Goal: Task Accomplishment & Management: Complete application form

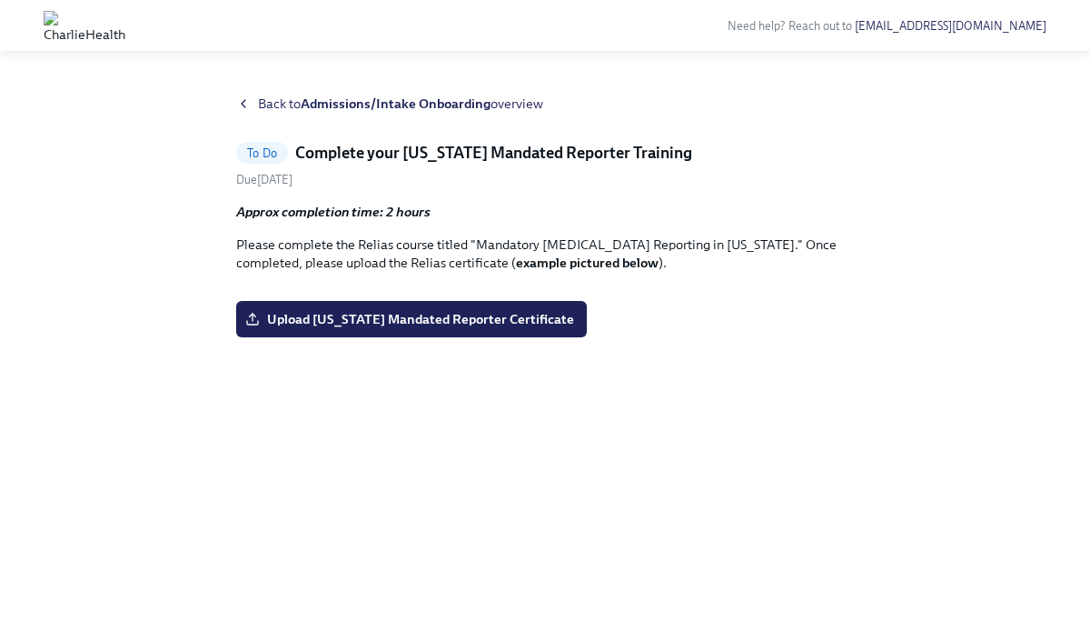
scroll to position [143, 0]
click at [523, 328] on span "Upload [US_STATE] Mandated Reporter Certificate" at bounding box center [411, 319] width 325 height 18
click at [0, 0] on input "Upload [US_STATE] Mandated Reporter Certificate" at bounding box center [0, 0] width 0 height 0
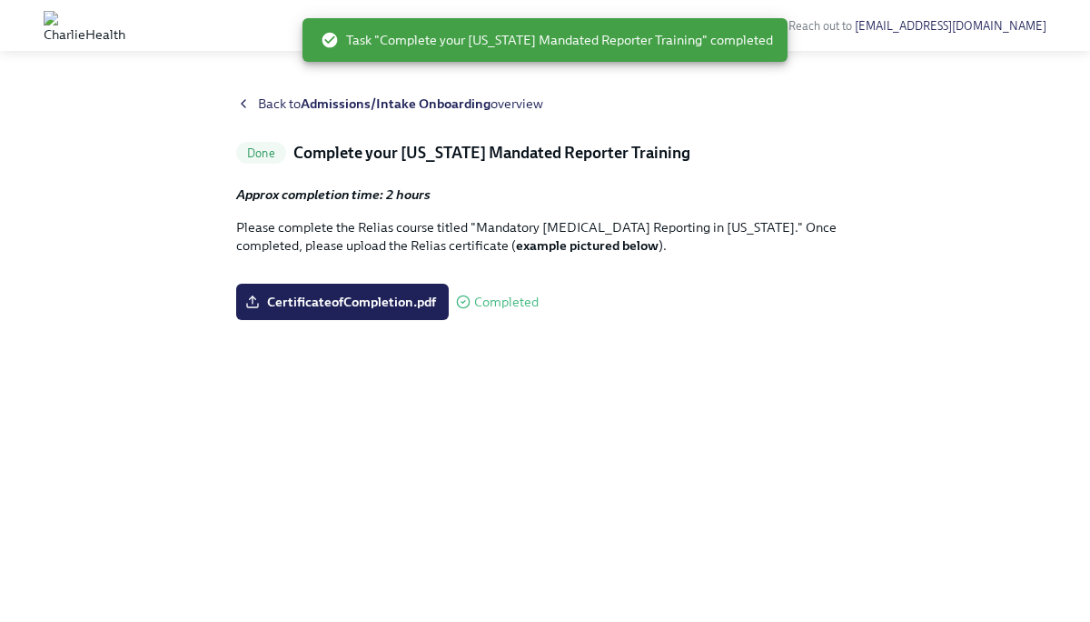
scroll to position [0, 0]
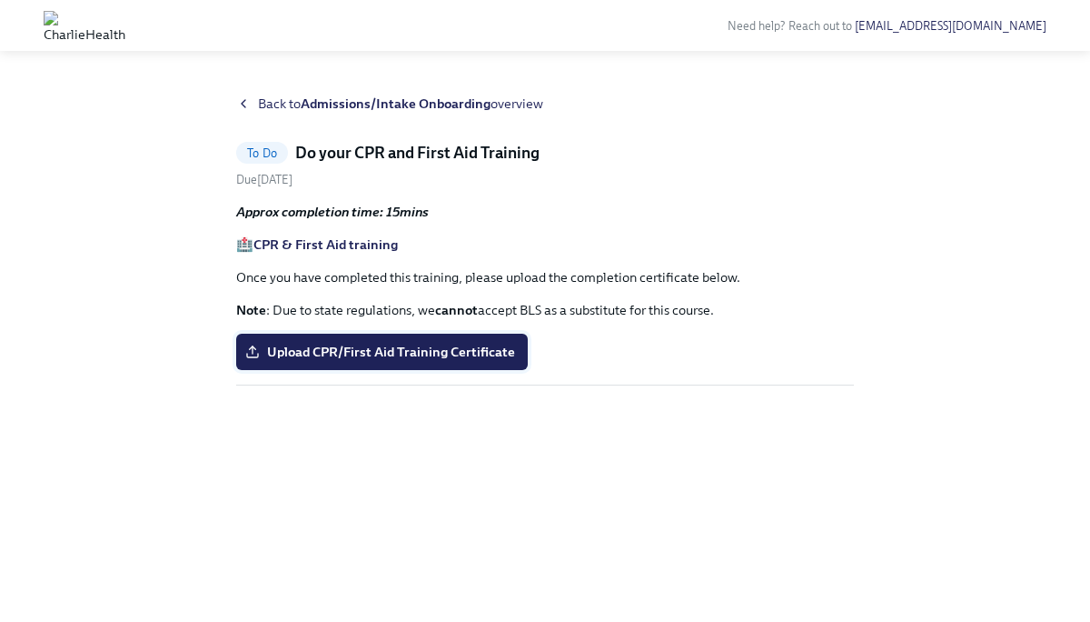
click at [483, 350] on span "Upload CPR/First Aid Training Certificate" at bounding box center [382, 352] width 266 height 18
click at [0, 0] on input "Upload CPR/First Aid Training Certificate" at bounding box center [0, 0] width 0 height 0
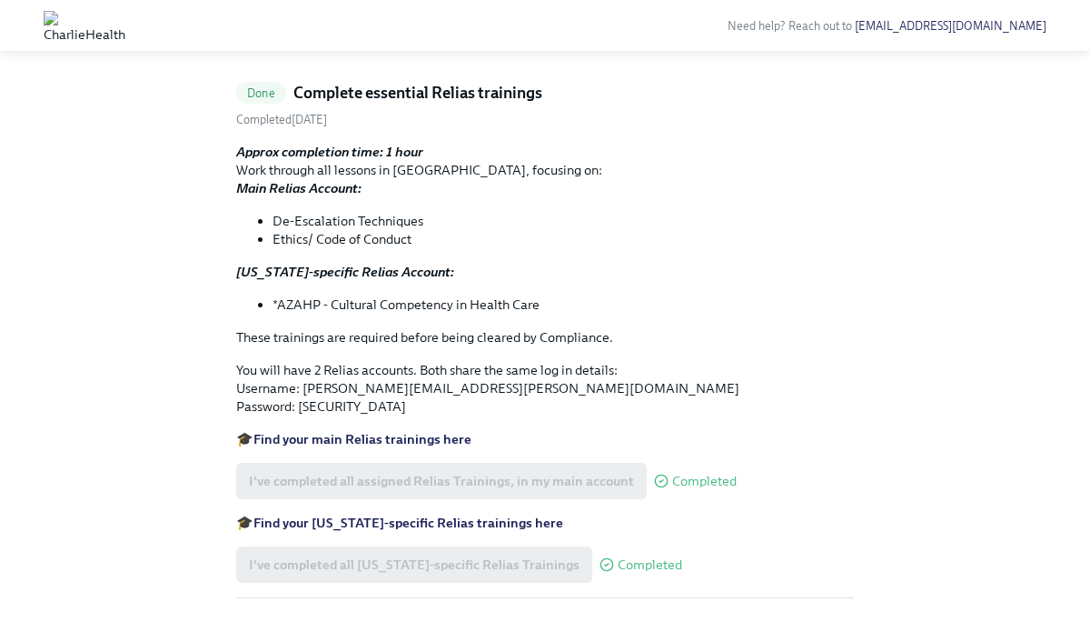
scroll to position [124, 0]
